Goal: Use online tool/utility: Utilize a website feature to perform a specific function

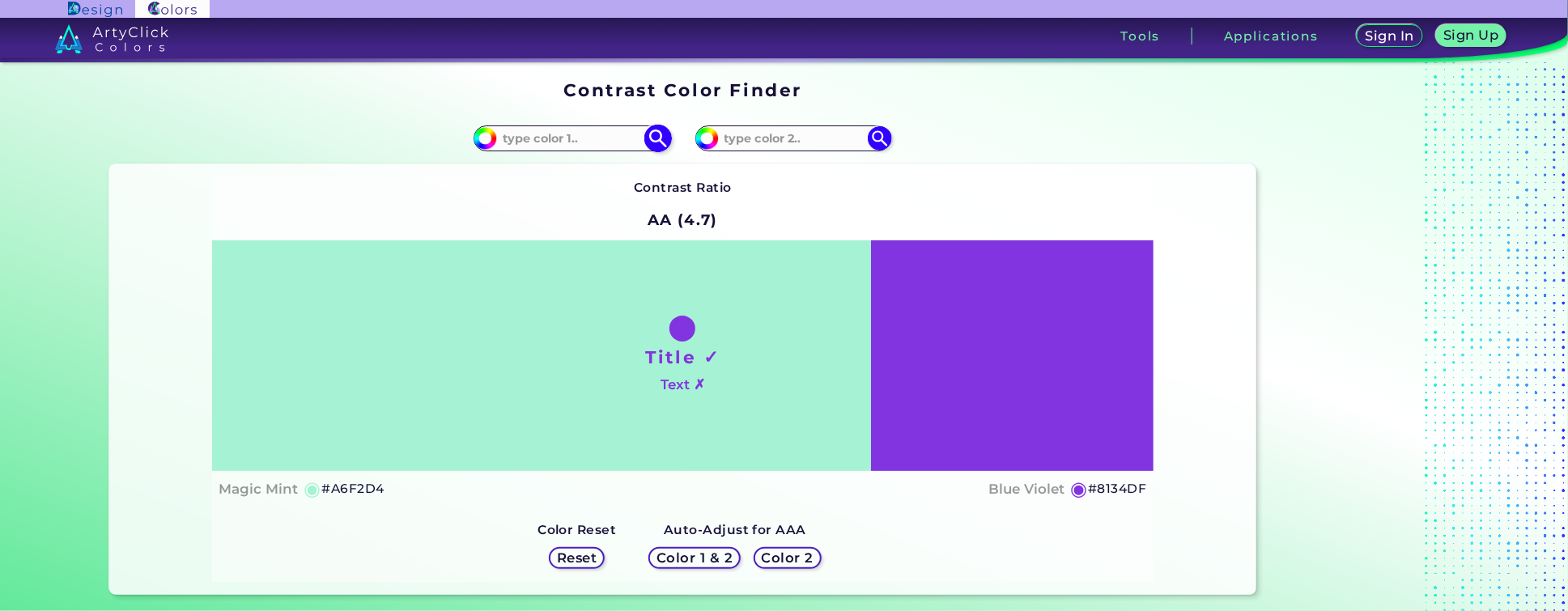
click at [568, 138] on input at bounding box center [572, 138] width 151 height 22
paste input "#236698"
click at [884, 208] on div "Contrast Ratio AA (4.7) Title ✓ Text ✗ Magic Mint ◉ #A6F2D4 ◉" at bounding box center [682, 379] width 940 height 404
click at [873, 145] on img at bounding box center [880, 138] width 28 height 28
click at [551, 139] on input "#236698" at bounding box center [572, 138] width 151 height 22
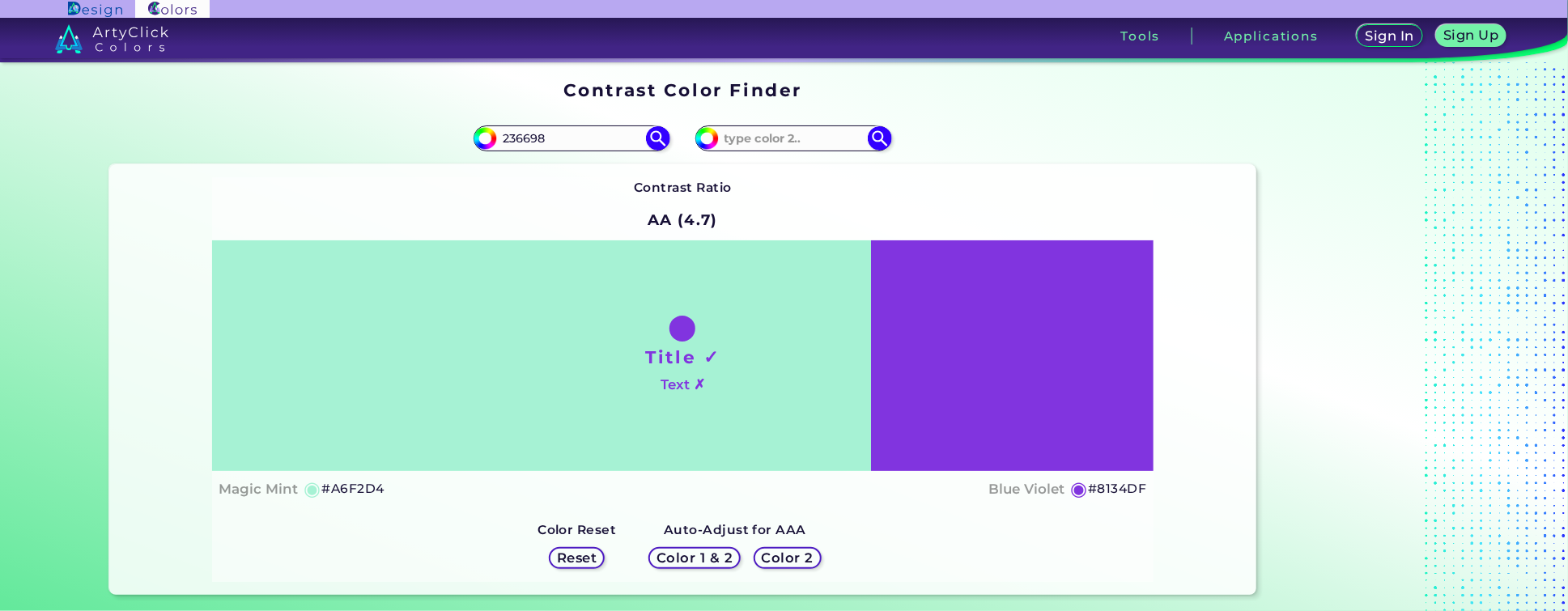
type input "236698"
click at [657, 137] on img at bounding box center [658, 138] width 28 height 28
type input "#236698"
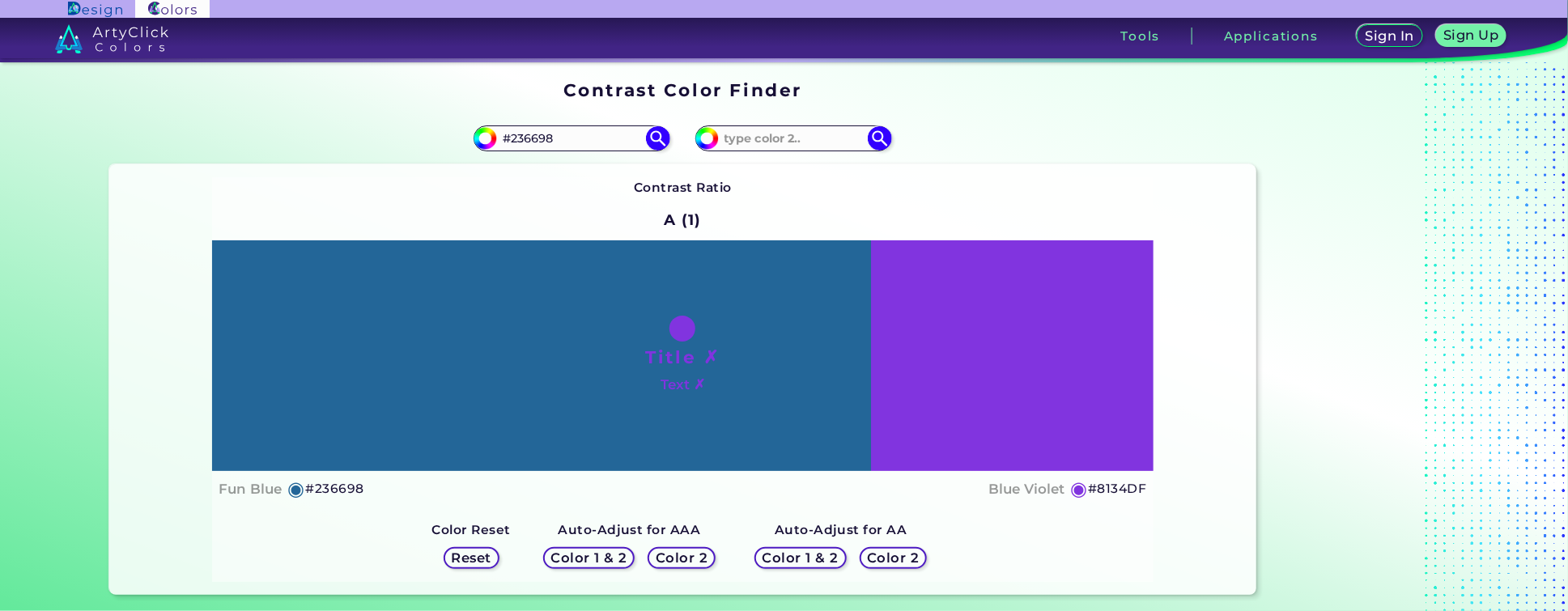
click at [567, 200] on div "Contrast Ratio A (1) Title ✗ Text ✗ Fun Blue ◉ #236698 Blue Violet" at bounding box center [682, 379] width 940 height 404
click at [878, 141] on img at bounding box center [880, 138] width 28 height 28
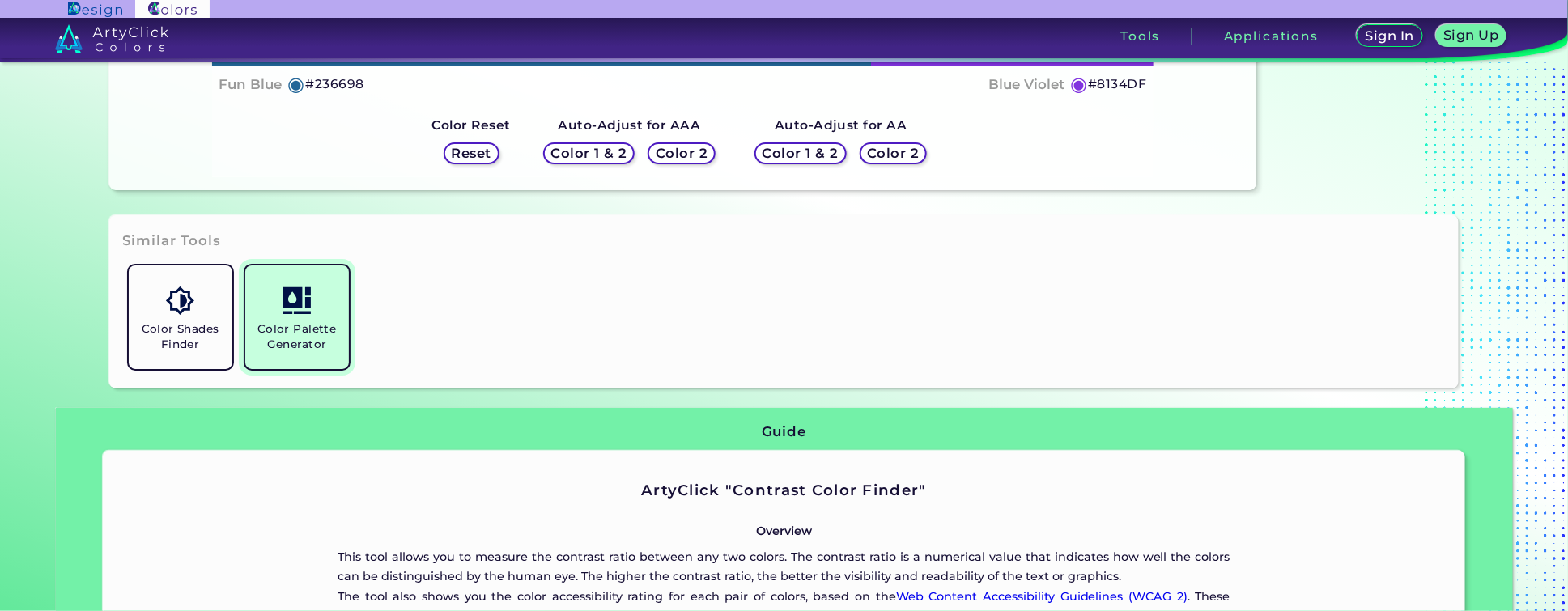
scroll to position [566, 0]
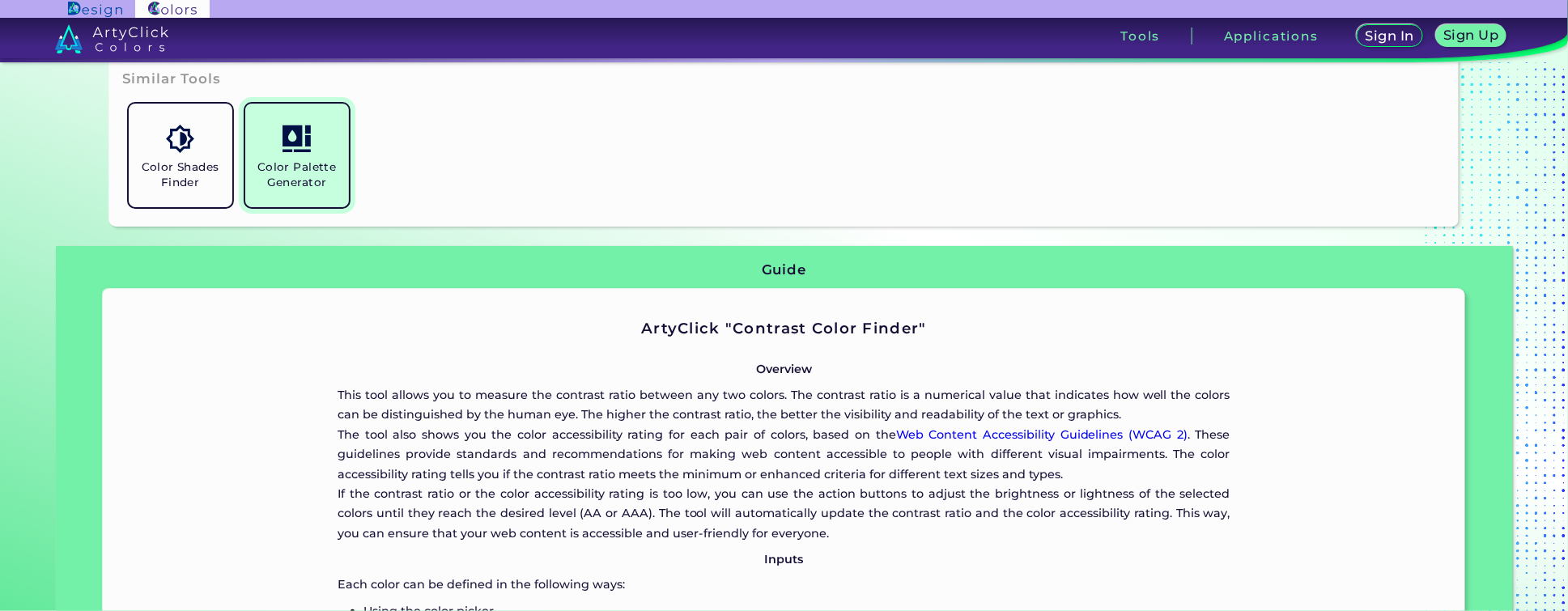
click at [303, 155] on link "Color Palette Generator" at bounding box center [296, 155] width 116 height 116
